Goal: Transaction & Acquisition: Purchase product/service

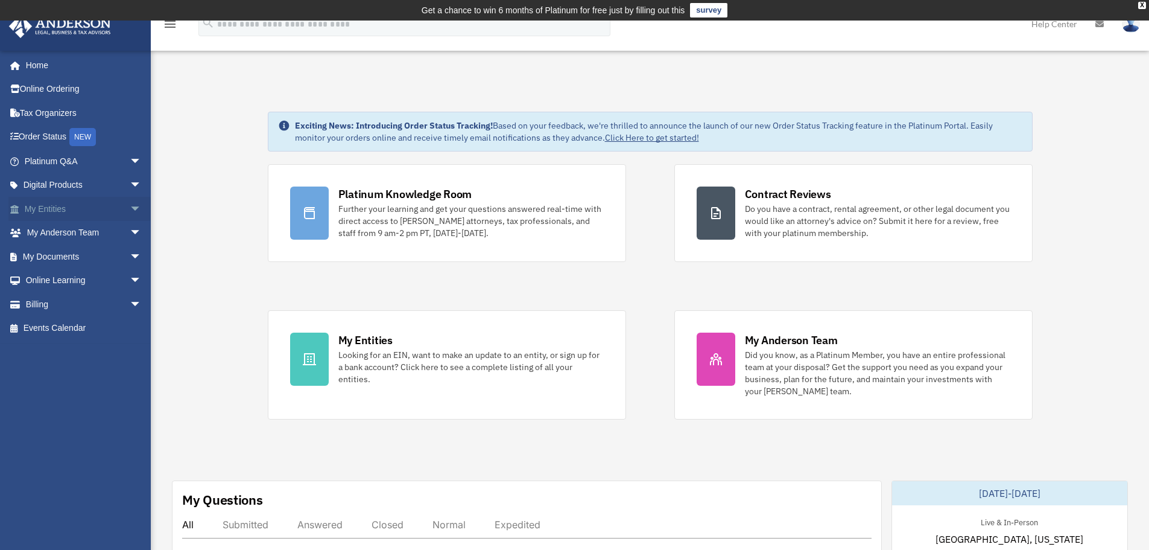
click at [130, 205] on span "arrow_drop_down" at bounding box center [142, 209] width 24 height 25
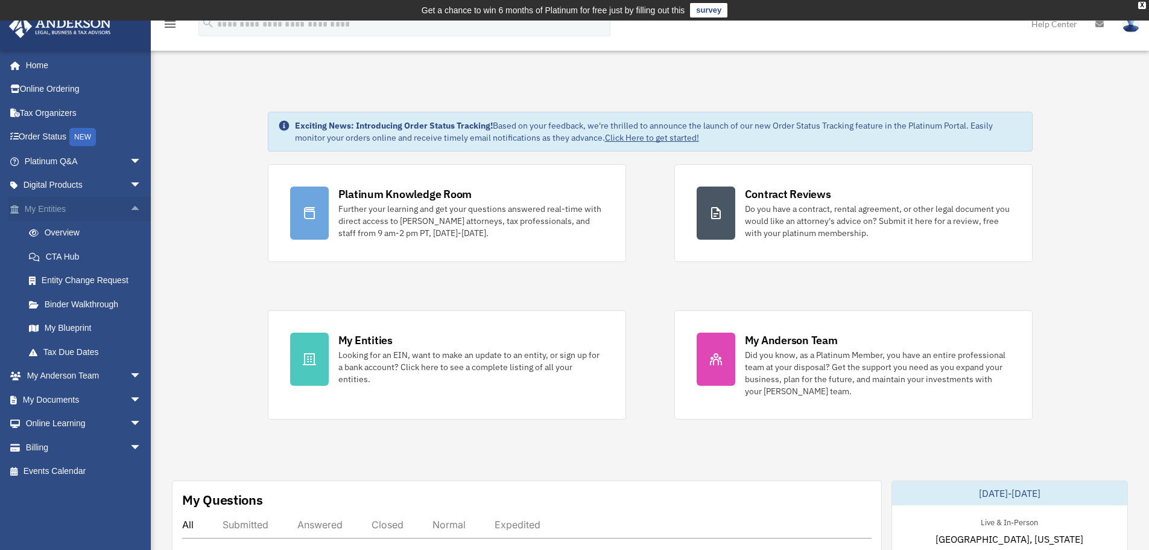
click at [130, 205] on span "arrow_drop_up" at bounding box center [142, 209] width 24 height 25
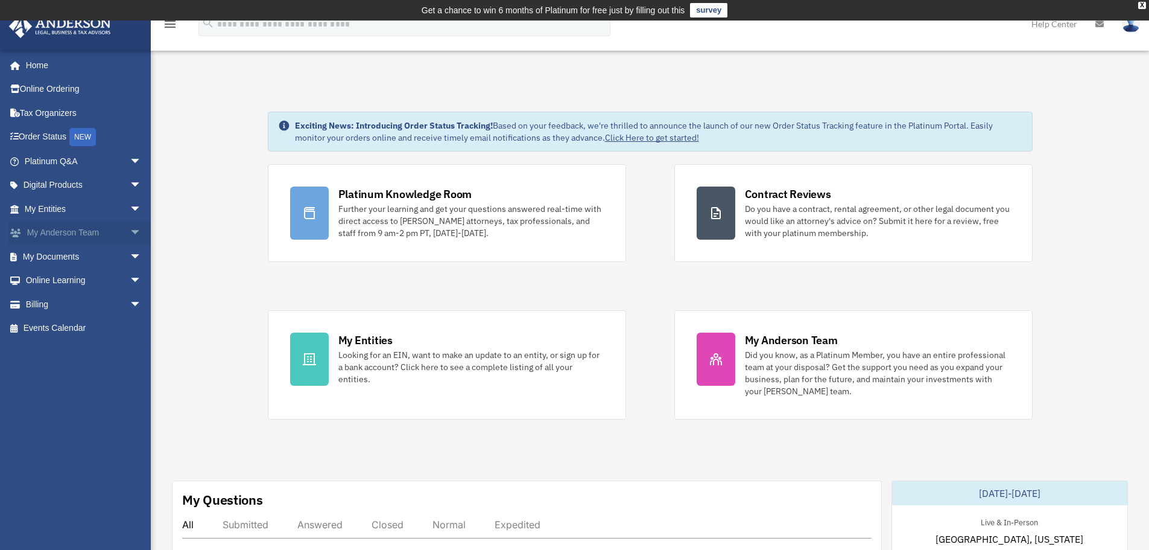
click at [130, 232] on span "arrow_drop_down" at bounding box center [142, 233] width 24 height 25
click at [130, 232] on span "arrow_drop_up" at bounding box center [142, 233] width 24 height 25
click at [130, 258] on span "arrow_drop_down" at bounding box center [142, 256] width 24 height 25
click at [130, 258] on span "arrow_drop_up" at bounding box center [142, 256] width 24 height 25
click at [130, 275] on span "arrow_drop_down" at bounding box center [142, 280] width 24 height 25
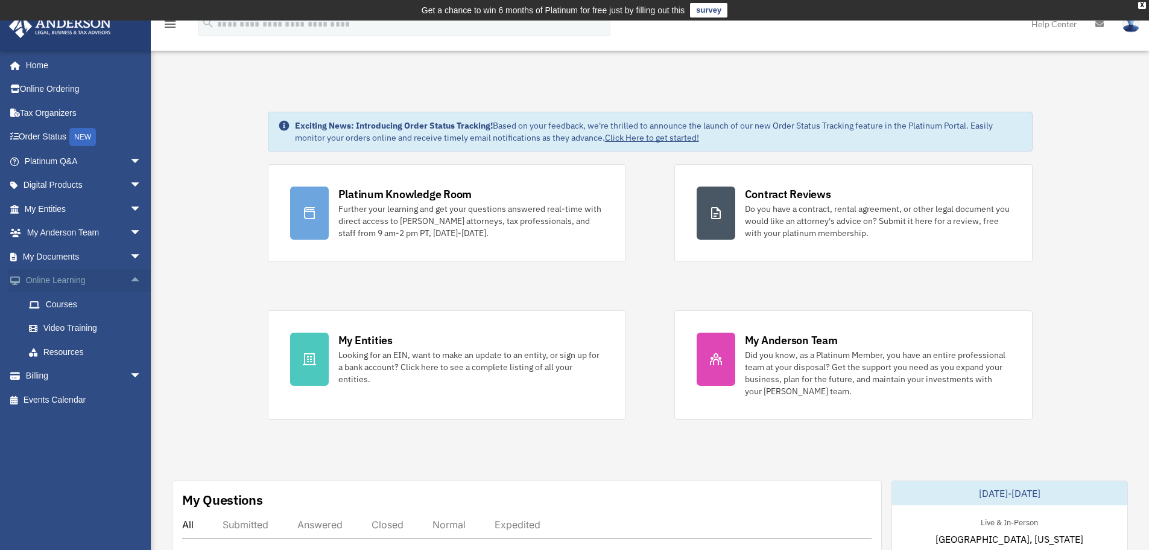
click at [130, 275] on span "arrow_drop_up" at bounding box center [142, 280] width 24 height 25
click at [1144, 4] on div "X" at bounding box center [1142, 5] width 8 height 7
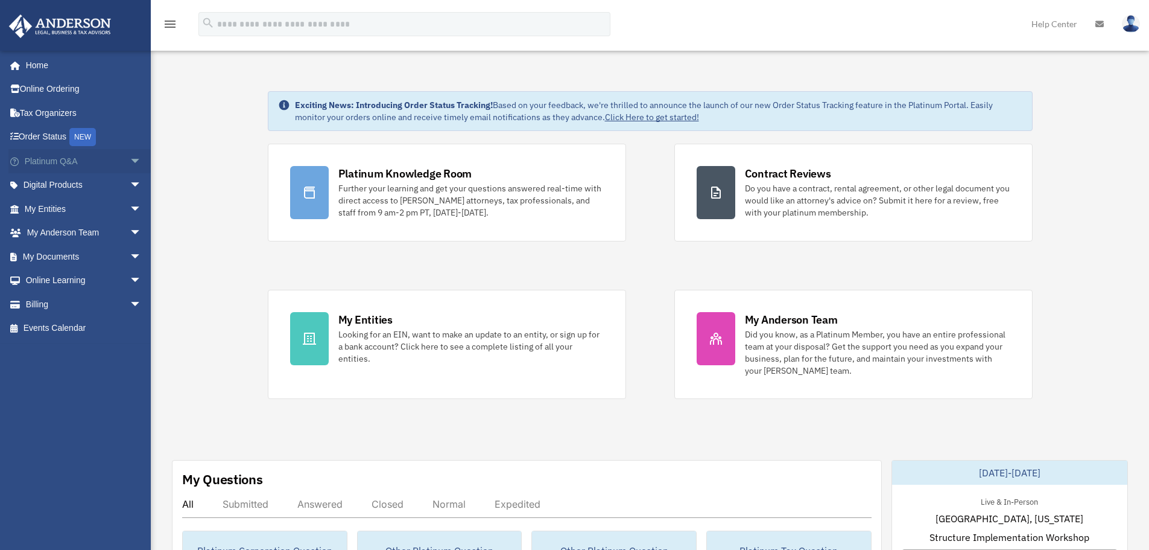
click at [130, 158] on span "arrow_drop_down" at bounding box center [142, 161] width 24 height 25
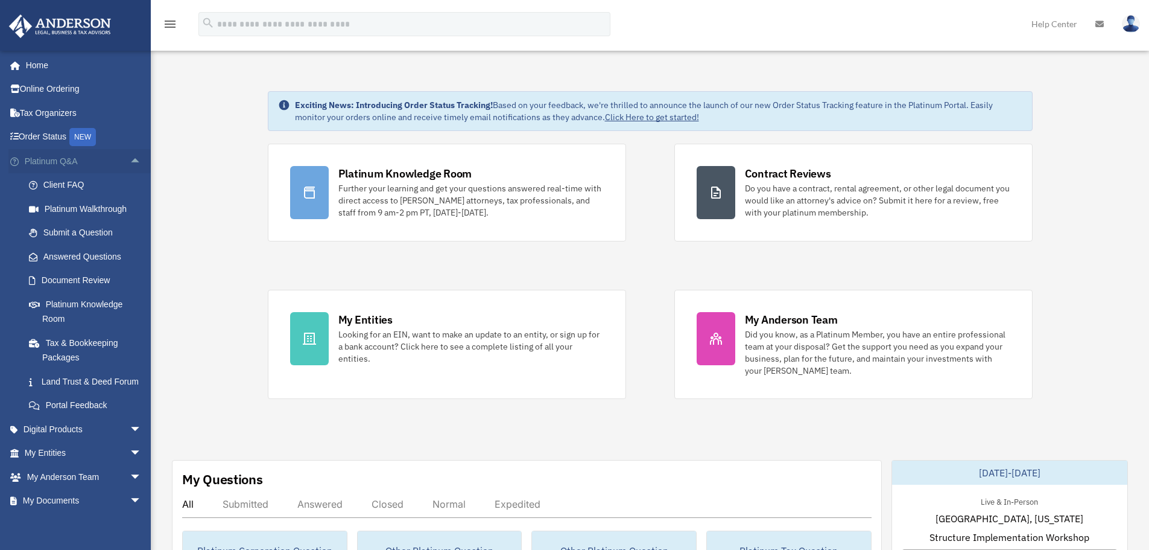
click at [130, 158] on span "arrow_drop_up" at bounding box center [142, 161] width 24 height 25
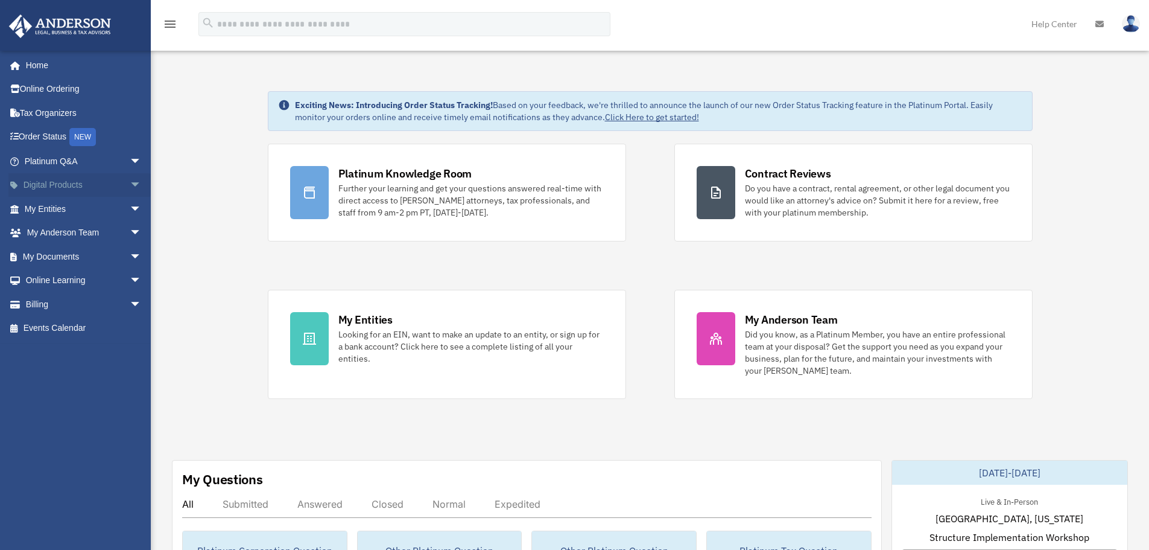
click at [130, 180] on span "arrow_drop_down" at bounding box center [142, 185] width 24 height 25
click at [130, 180] on span "arrow_drop_up" at bounding box center [142, 185] width 24 height 25
click at [130, 205] on span "arrow_drop_down" at bounding box center [142, 209] width 24 height 25
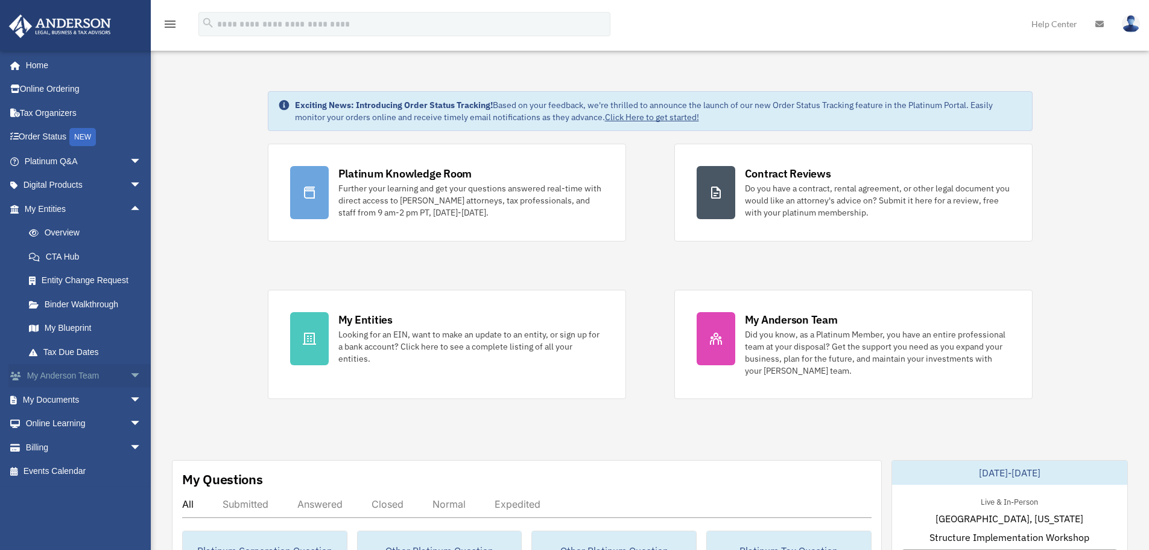
click at [98, 372] on link "My Anderson Team arrow_drop_down" at bounding box center [83, 376] width 151 height 24
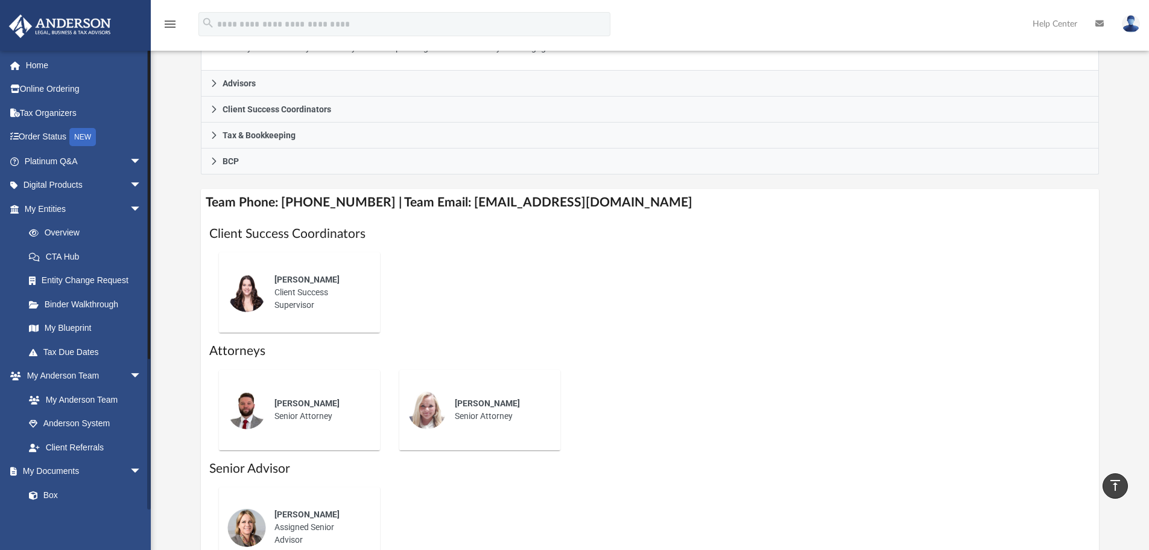
scroll to position [302, 0]
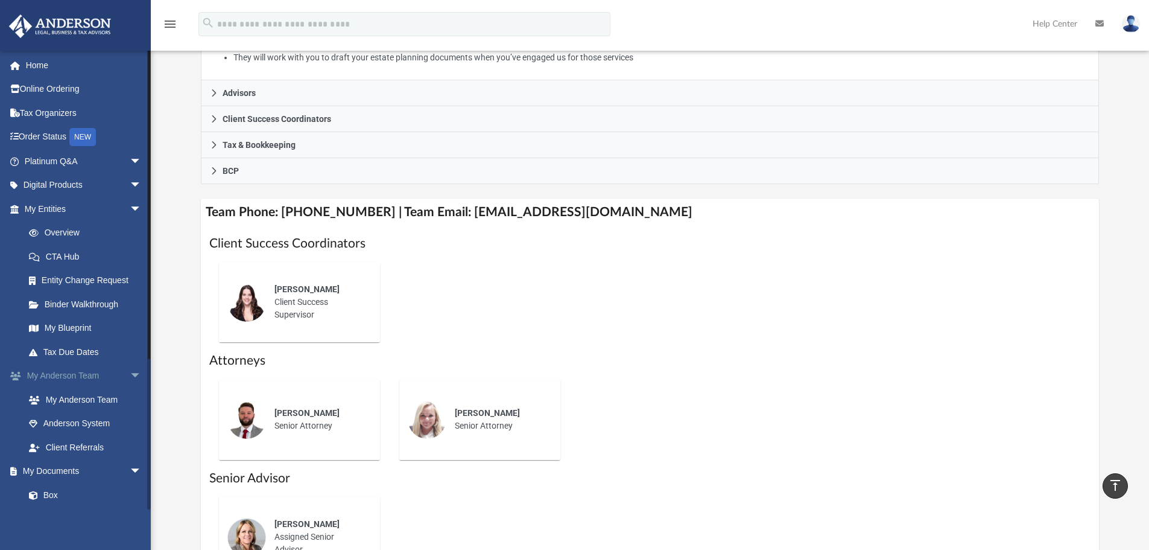
click at [130, 371] on span "arrow_drop_down" at bounding box center [142, 376] width 24 height 25
click at [130, 400] on span "arrow_drop_down" at bounding box center [142, 399] width 24 height 25
click at [130, 424] on span "arrow_drop_down" at bounding box center [142, 423] width 24 height 25
click at [130, 443] on span "arrow_drop_down" at bounding box center [142, 447] width 24 height 25
click at [87, 468] on link "$ Open Invoices" at bounding box center [88, 471] width 143 height 25
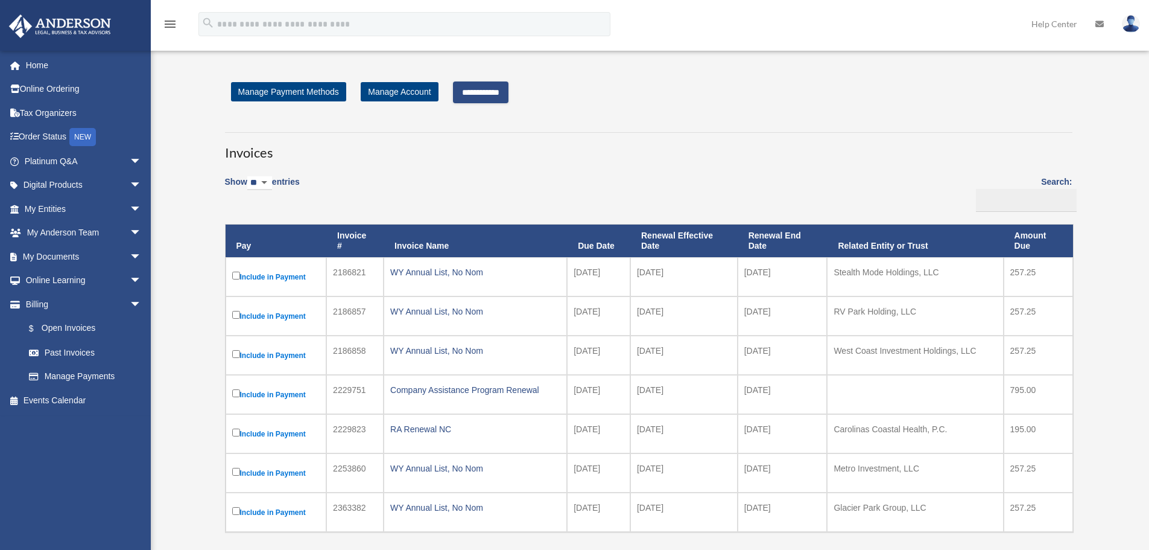
click at [503, 89] on input "**********" at bounding box center [481, 92] width 56 height 22
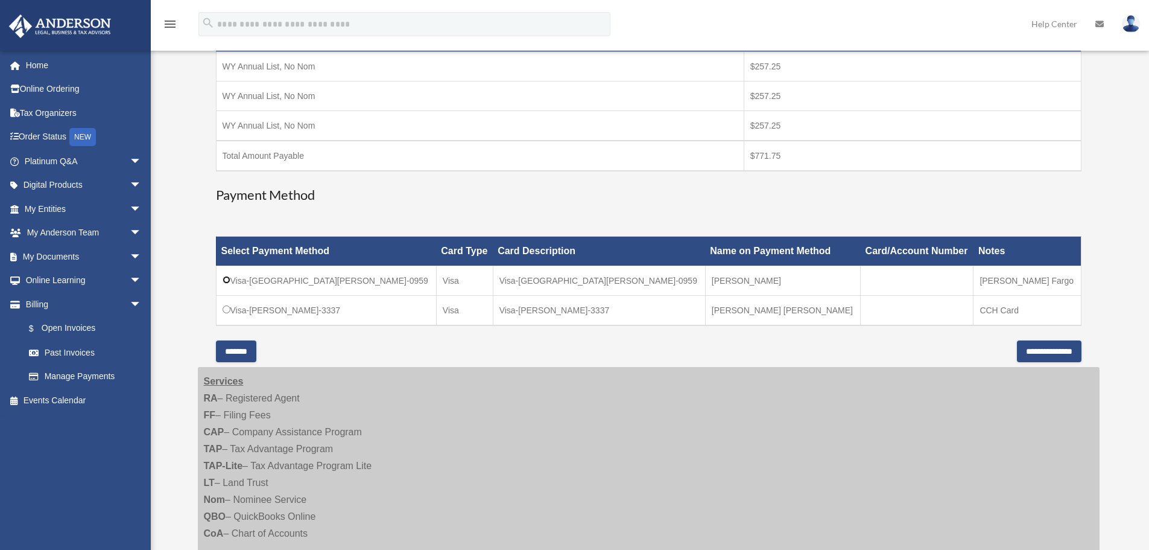
scroll to position [241, 0]
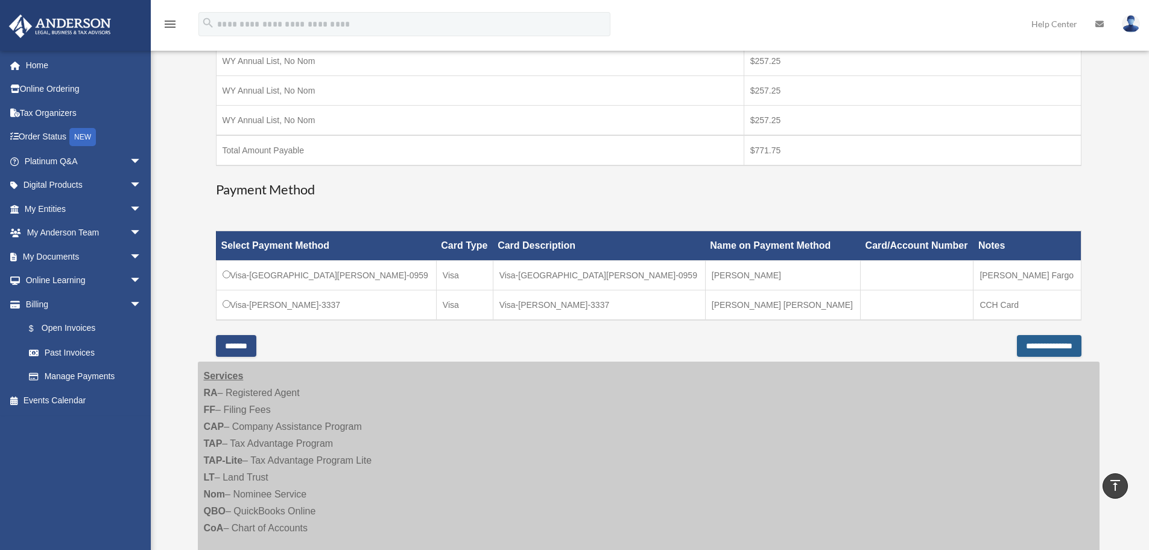
click at [1042, 349] on input "**********" at bounding box center [1049, 346] width 65 height 22
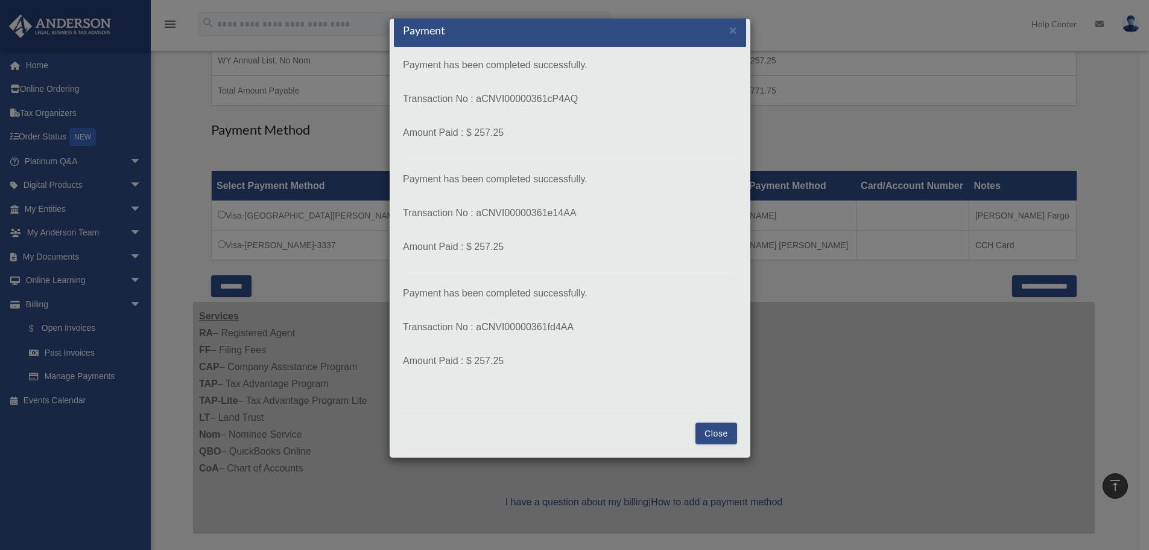
scroll to position [302, 0]
click at [717, 436] on button "Close" at bounding box center [717, 433] width 42 height 22
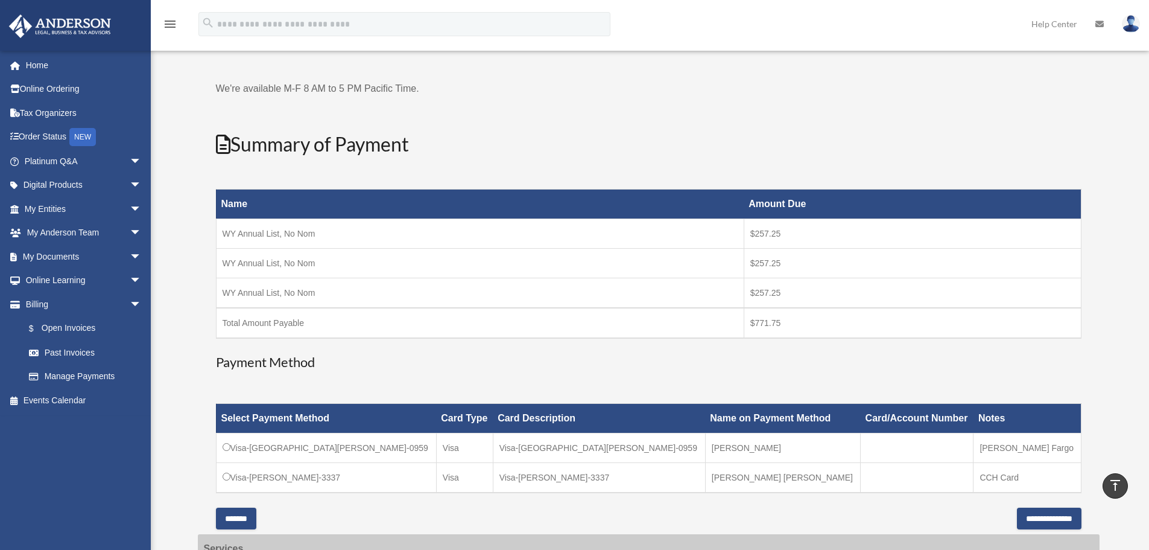
scroll to position [60, 0]
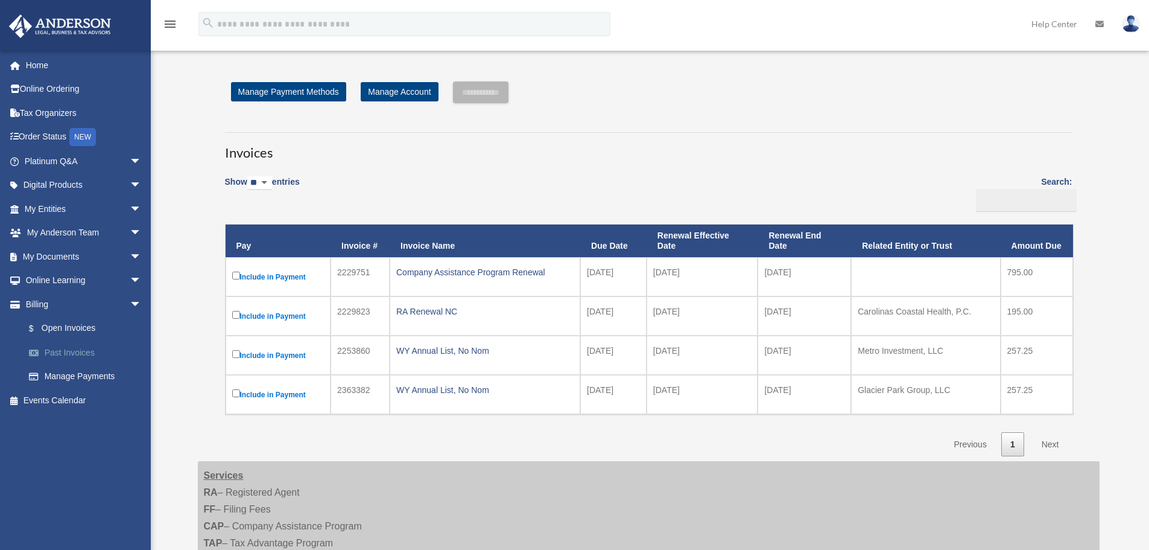
click at [47, 347] on link "Past Invoices" at bounding box center [88, 352] width 143 height 24
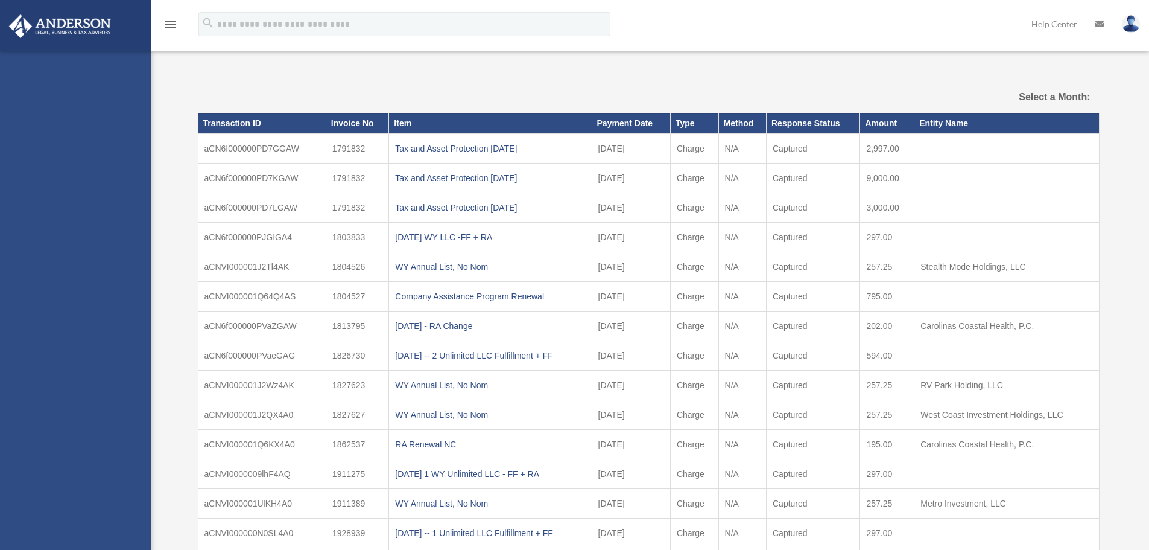
select select
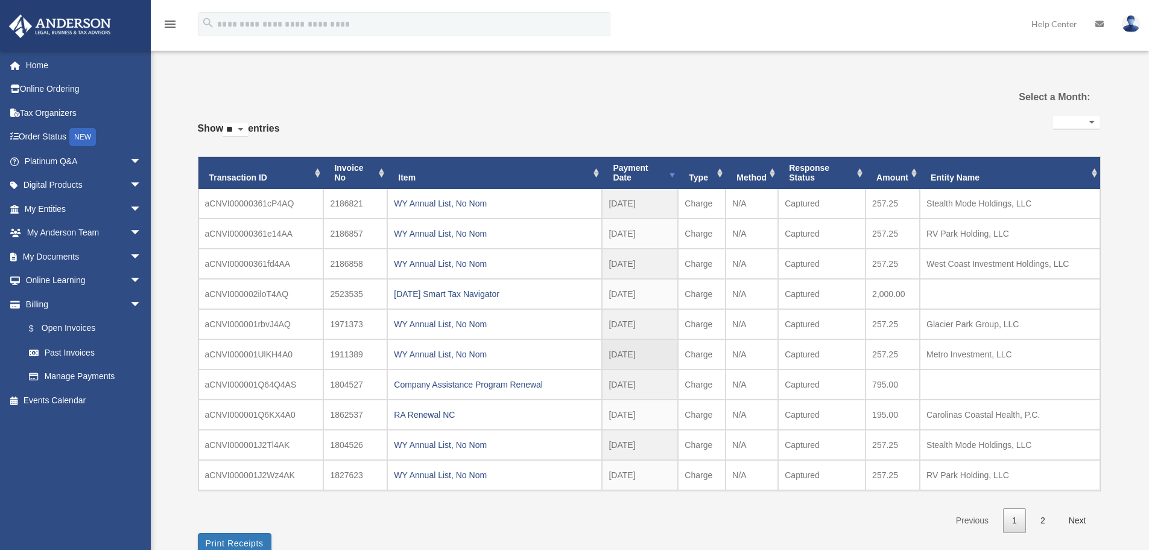
scroll to position [60, 0]
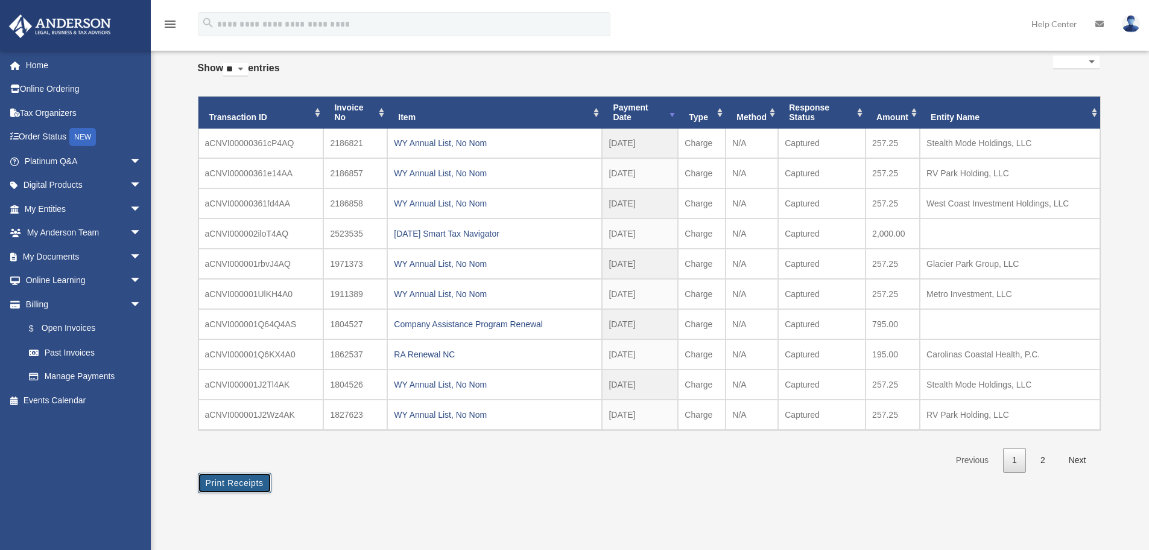
click at [250, 486] on button "Print Receipts" at bounding box center [235, 482] width 74 height 21
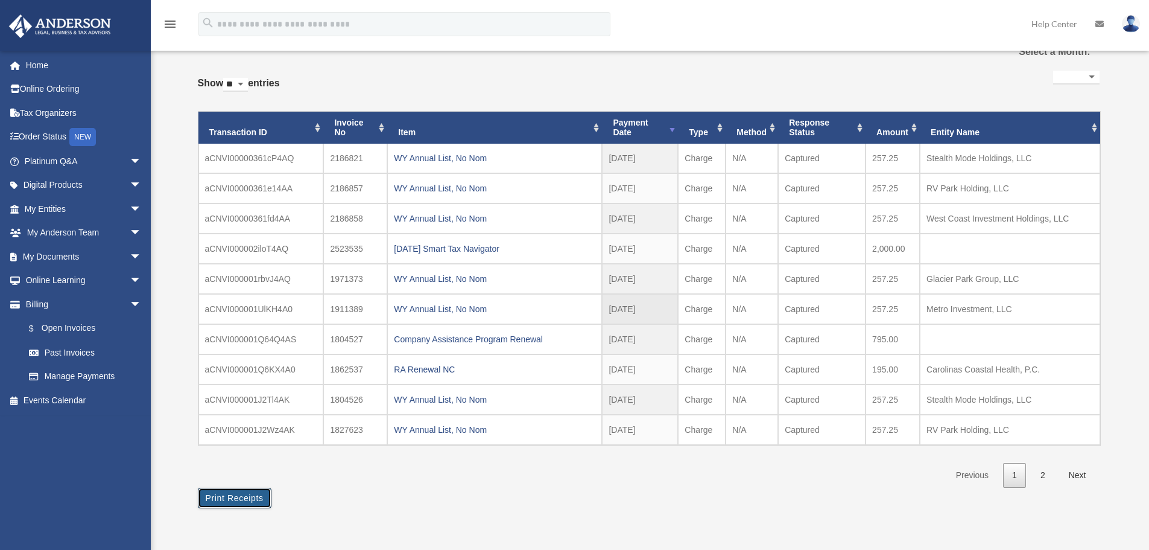
scroll to position [0, 0]
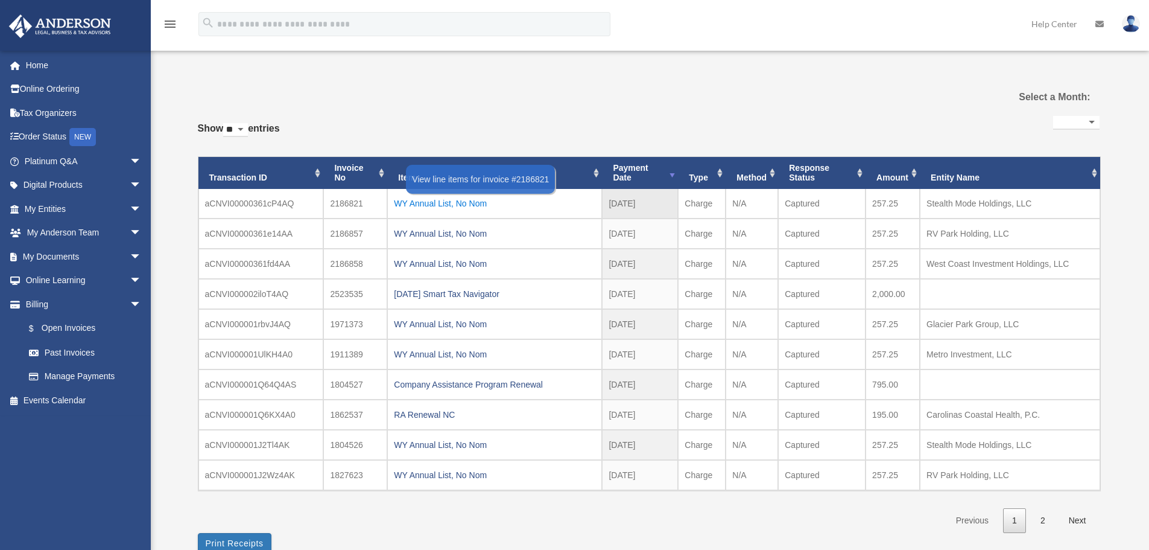
click at [443, 205] on div "WY Annual List, No Nom" at bounding box center [494, 203] width 201 height 17
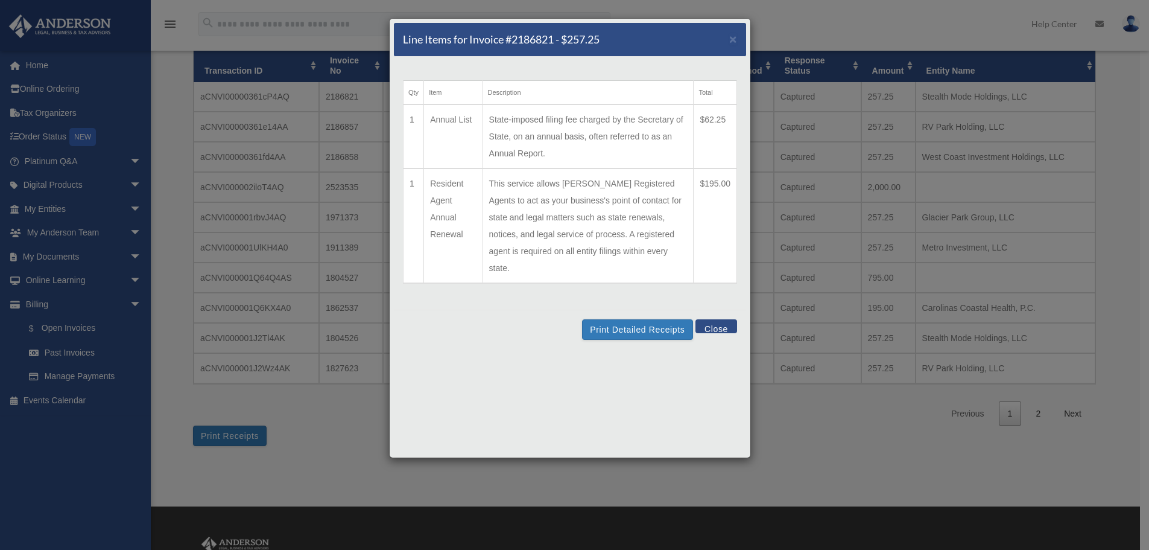
scroll to position [121, 0]
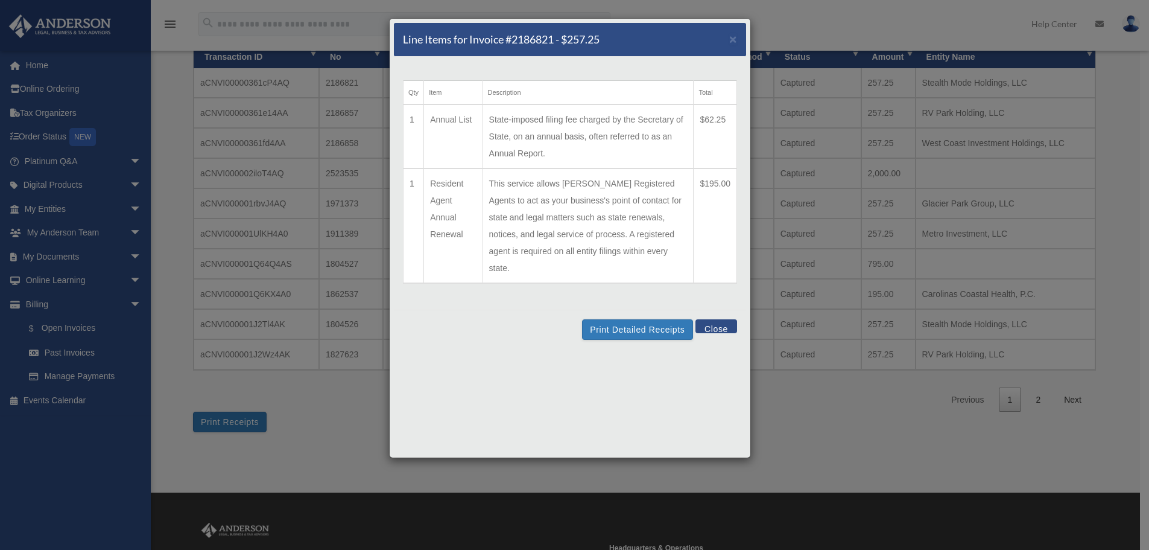
click at [714, 319] on button "Close" at bounding box center [717, 326] width 42 height 14
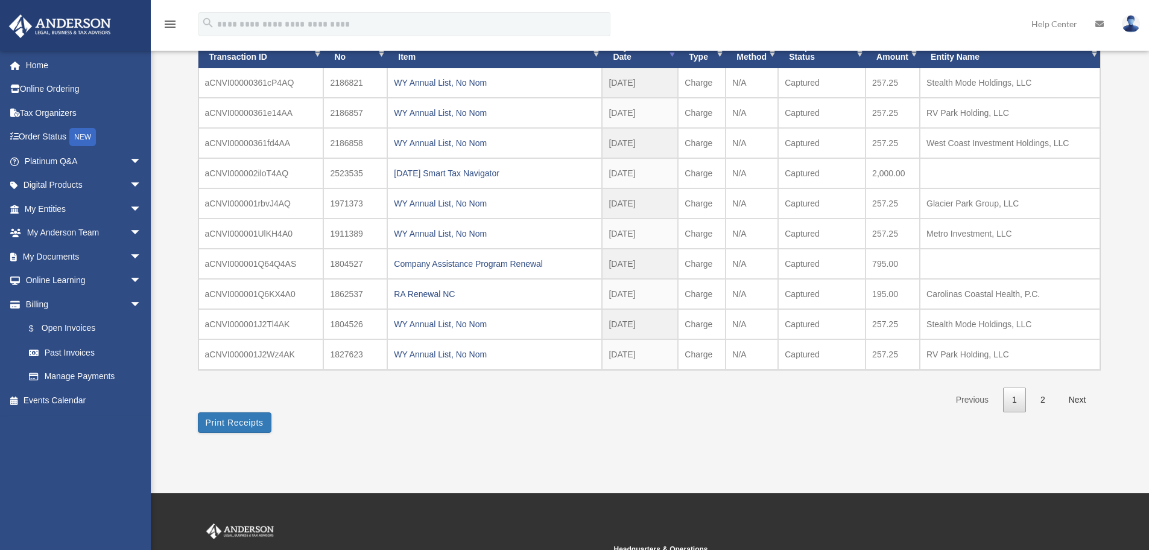
click at [769, 14] on div "menu search Site Menu add [EMAIL_ADDRESS][DOMAIN_NAME] My Profile Reset Passwor…" at bounding box center [574, 29] width 1131 height 41
click at [130, 253] on span "arrow_drop_down" at bounding box center [142, 256] width 24 height 25
click at [85, 302] on link "Meeting Minutes" at bounding box center [88, 304] width 143 height 24
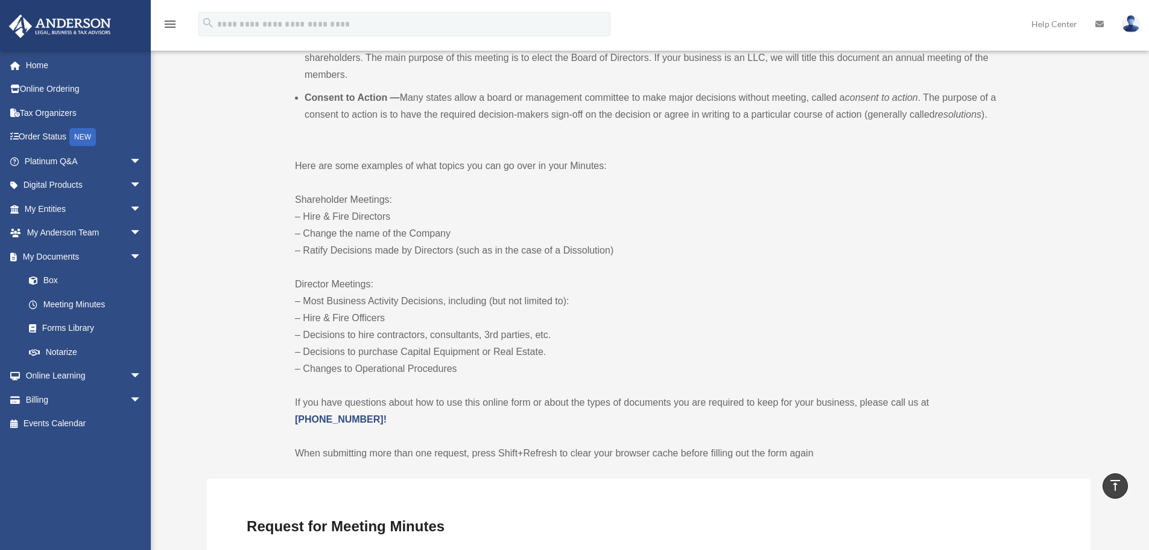
scroll to position [181, 0]
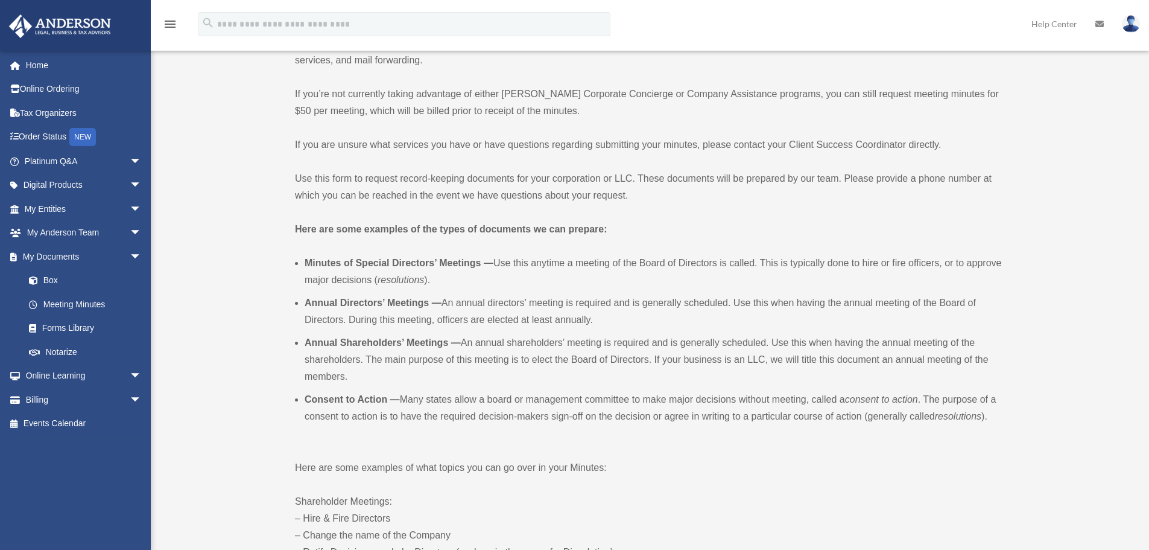
click at [1131, 34] on link at bounding box center [1131, 23] width 36 height 53
